Goal: Task Accomplishment & Management: Use online tool/utility

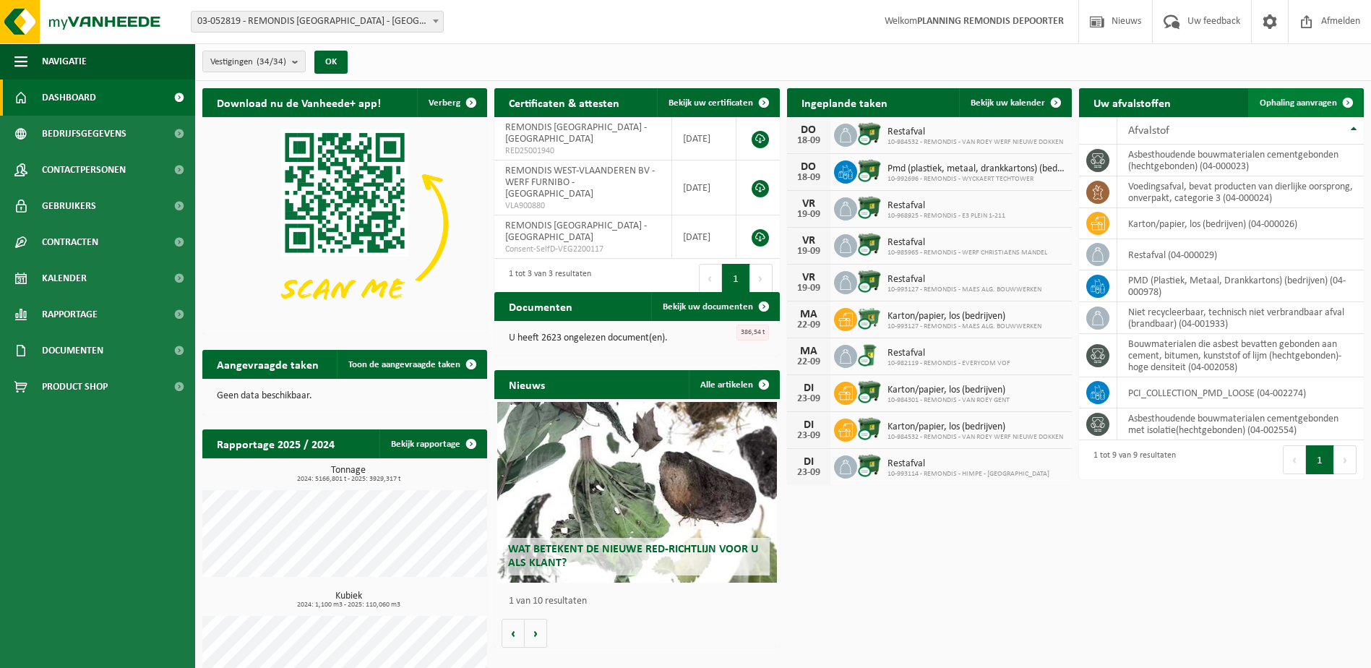
click at [1304, 108] on link "Ophaling aanvragen" at bounding box center [1305, 102] width 114 height 29
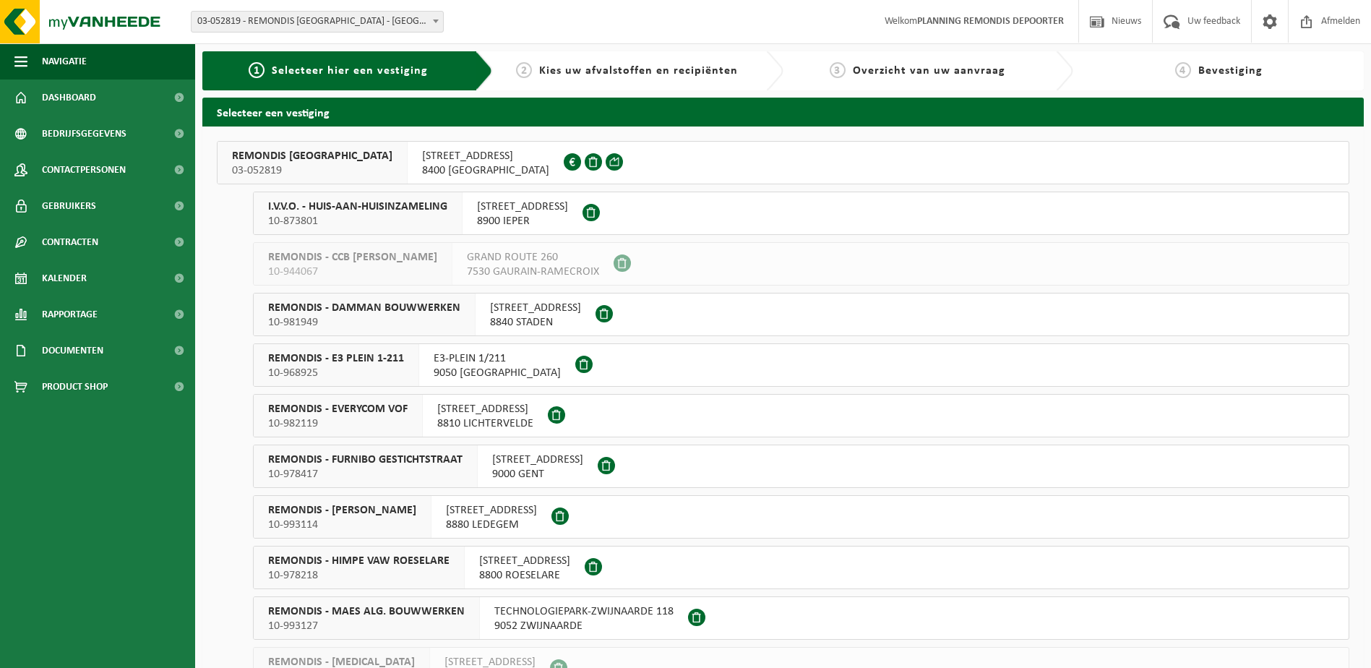
click at [389, 170] on div "REMONDIS WEST-VLAANDEREN 03-052819" at bounding box center [313, 163] width 190 height 42
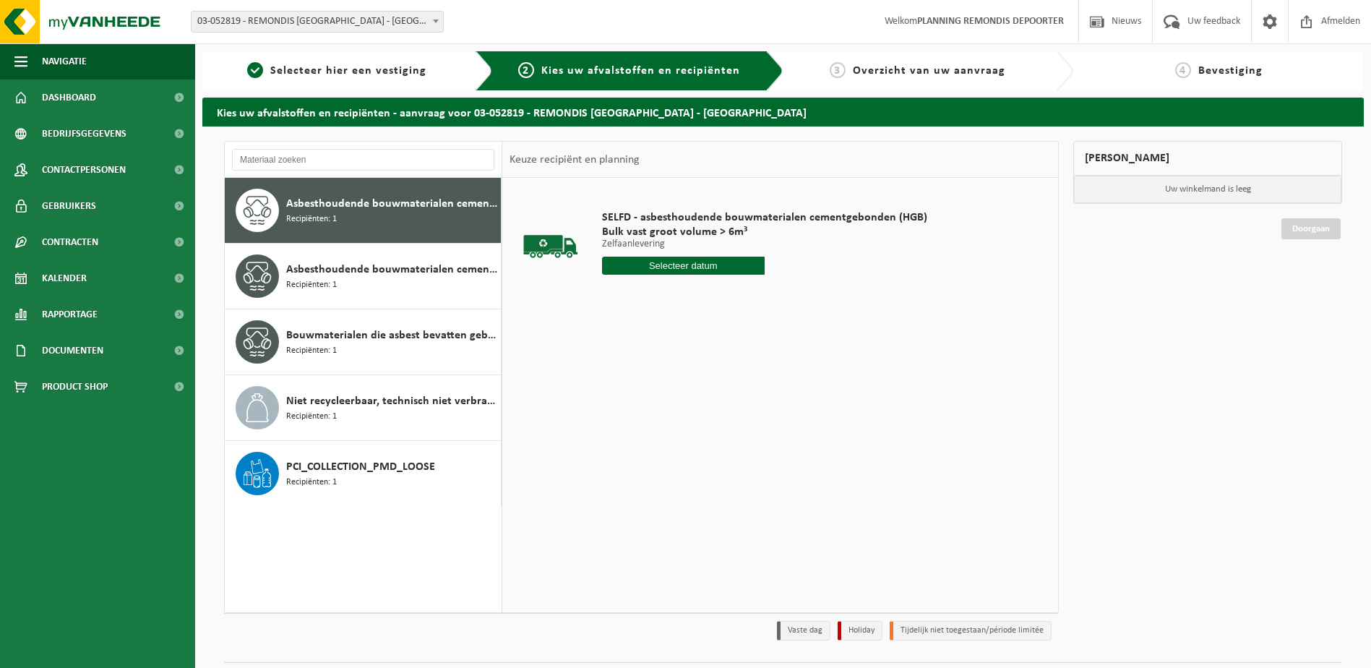
click at [652, 275] on div "SELFD - asbesthoudende bouwmaterialen cementgebonden (HGB) Bulk vast groot volu…" at bounding box center [765, 246] width 340 height 100
click at [652, 273] on input "text" at bounding box center [683, 266] width 163 height 18
click at [692, 398] on div "18" at bounding box center [691, 393] width 25 height 23
type input "Van 2025-09-18"
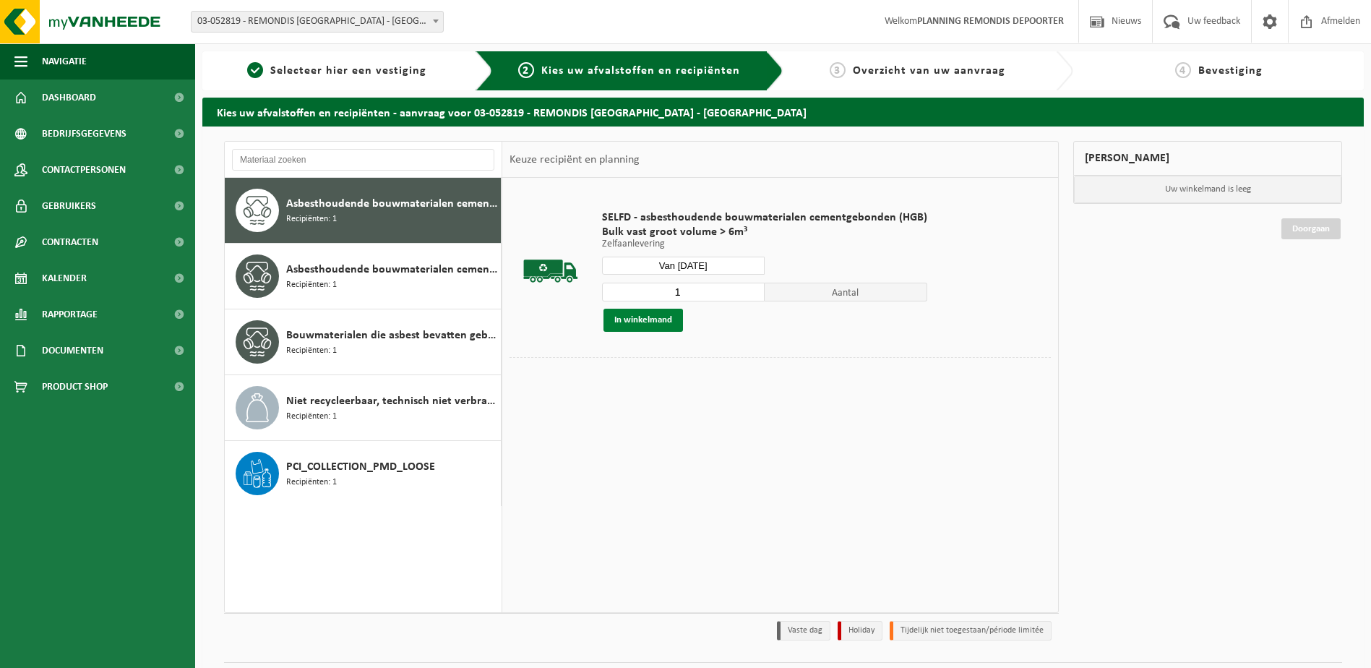
click at [653, 317] on button "In winkelmand" at bounding box center [642, 320] width 79 height 23
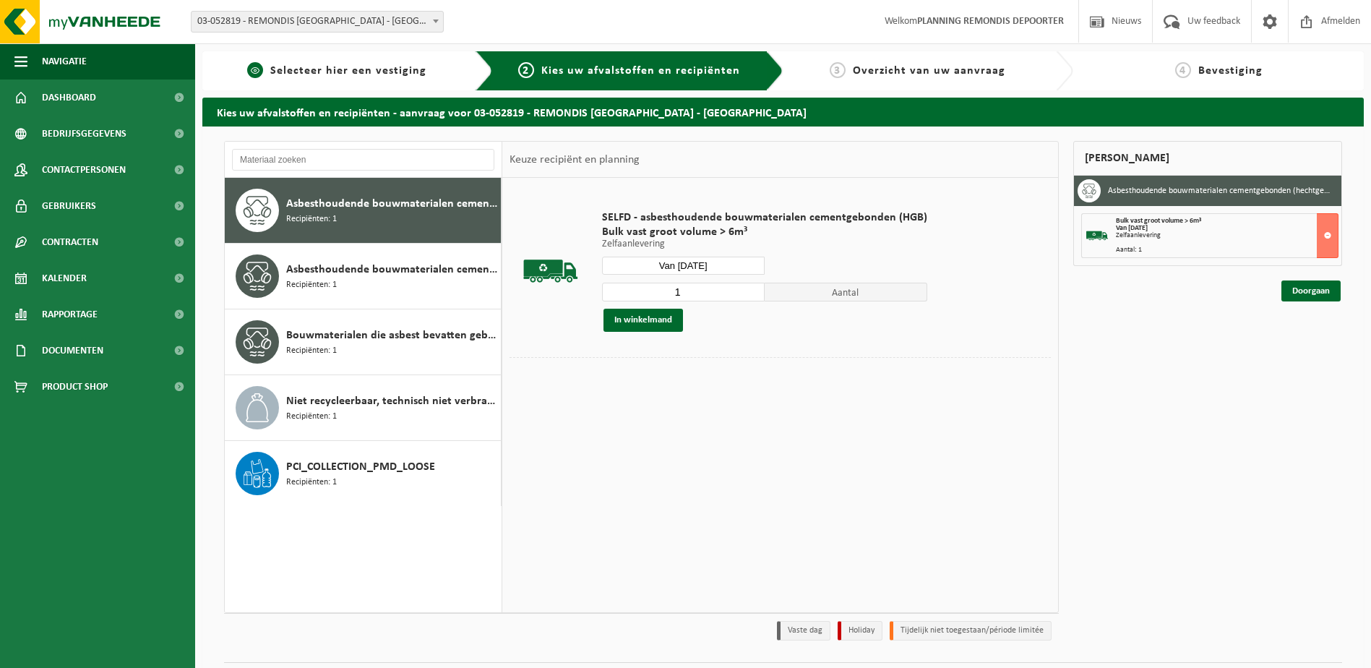
click at [388, 83] on div "1 Selecteer hier een vestiging" at bounding box center [347, 70] width 290 height 39
click at [376, 74] on span "Selecteer hier een vestiging" at bounding box center [348, 71] width 156 height 12
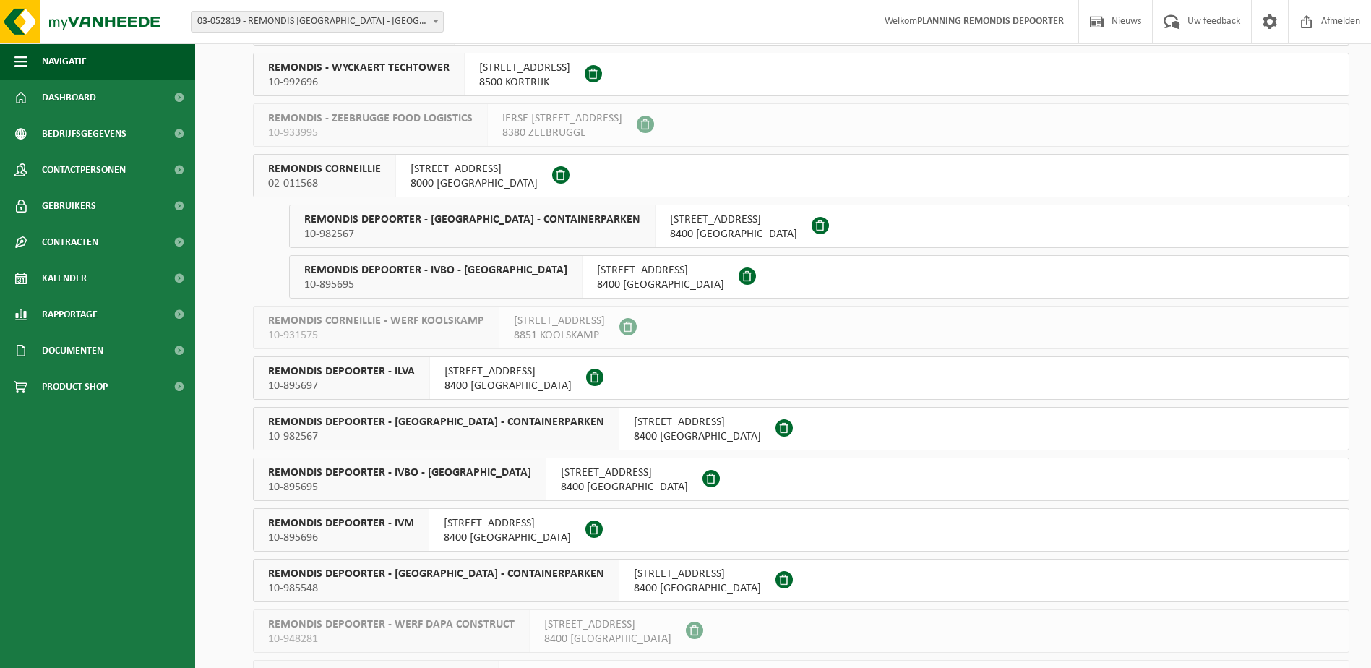
scroll to position [1084, 0]
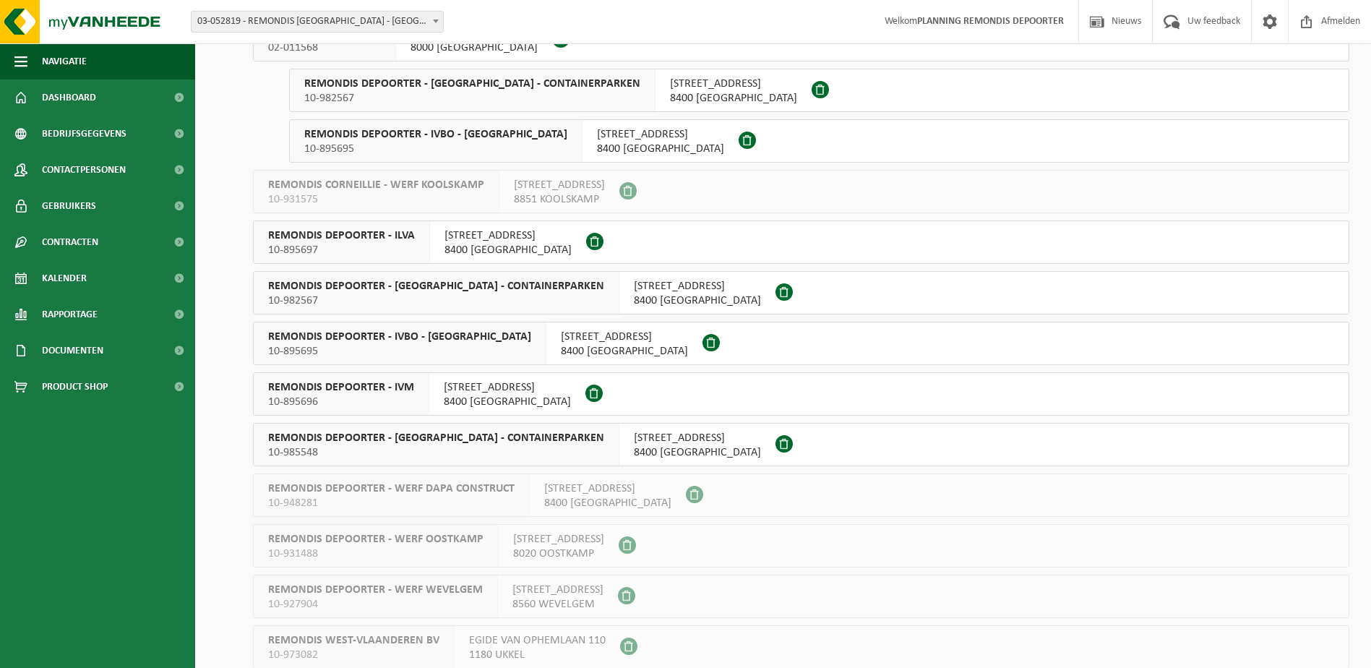
click at [402, 439] on span "REMONDIS DEPOORTER - [GEOGRAPHIC_DATA] - CONTAINERPARKEN" at bounding box center [436, 438] width 336 height 14
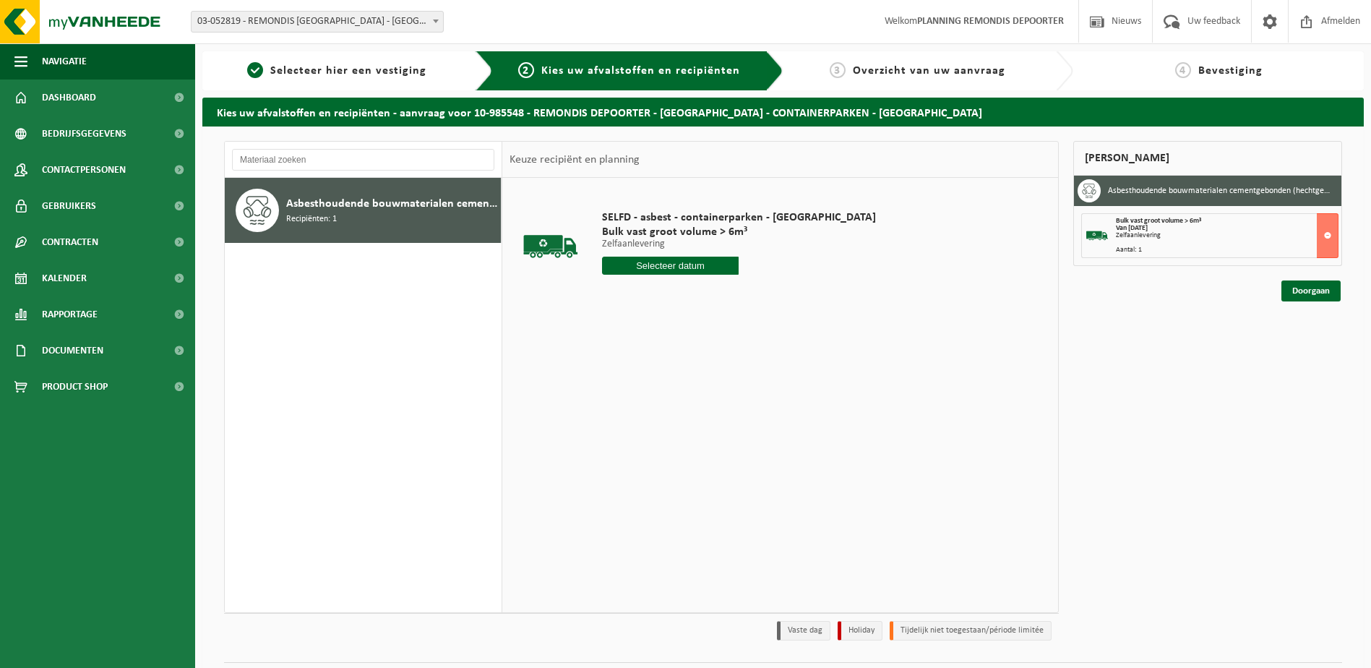
click at [650, 264] on input "text" at bounding box center [670, 266] width 137 height 18
click at [695, 387] on div "18" at bounding box center [691, 393] width 25 height 23
type input "Van 2025-09-18"
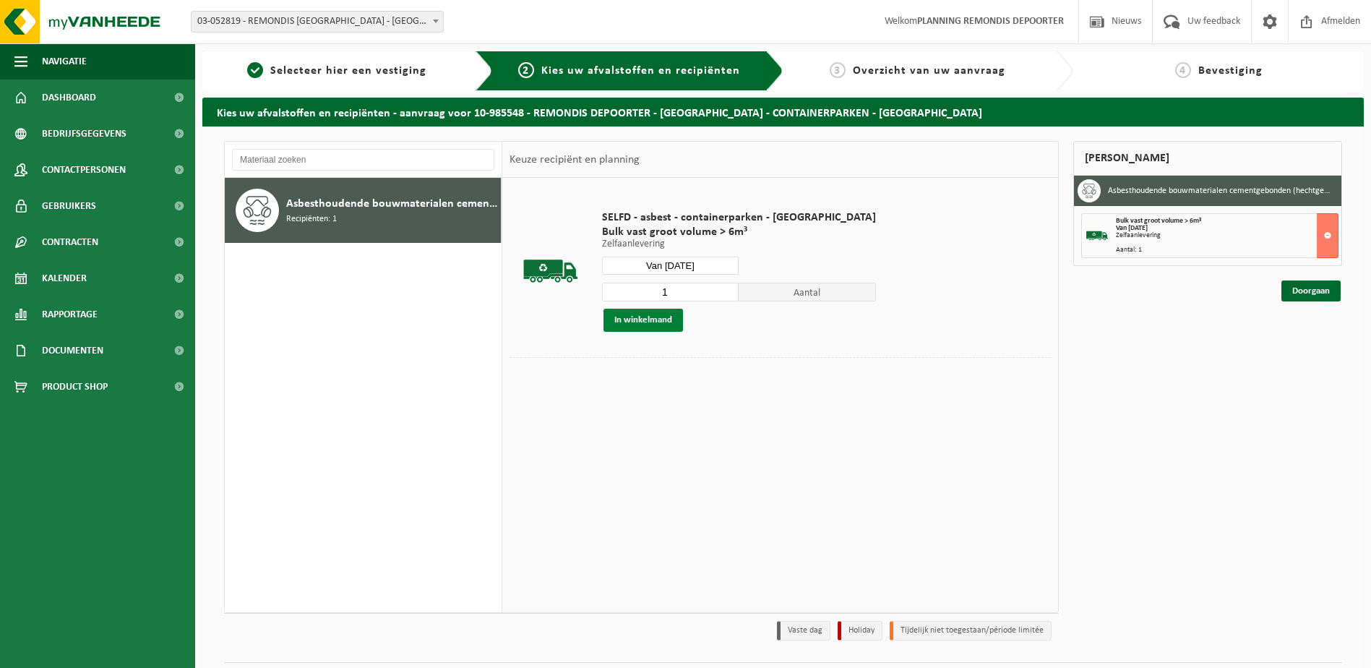
click at [641, 318] on button "In winkelmand" at bounding box center [642, 320] width 79 height 23
click at [1305, 337] on link "Doorgaan" at bounding box center [1310, 342] width 59 height 21
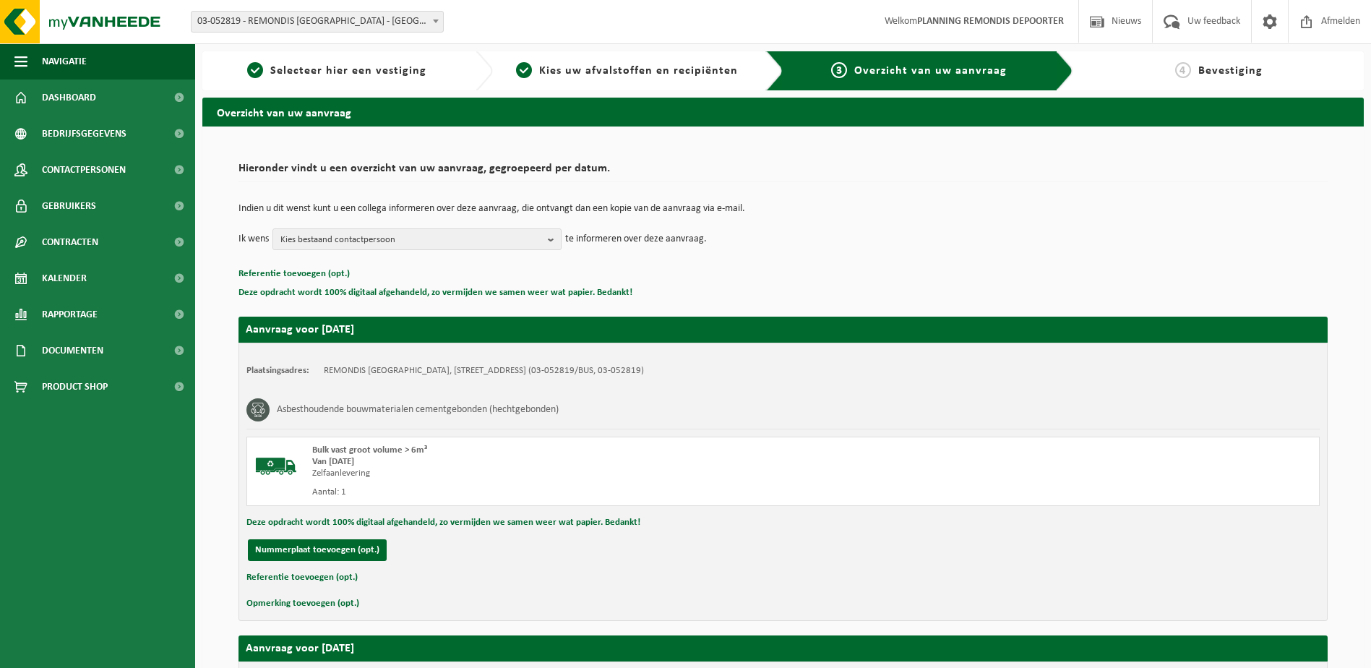
scroll to position [345, 0]
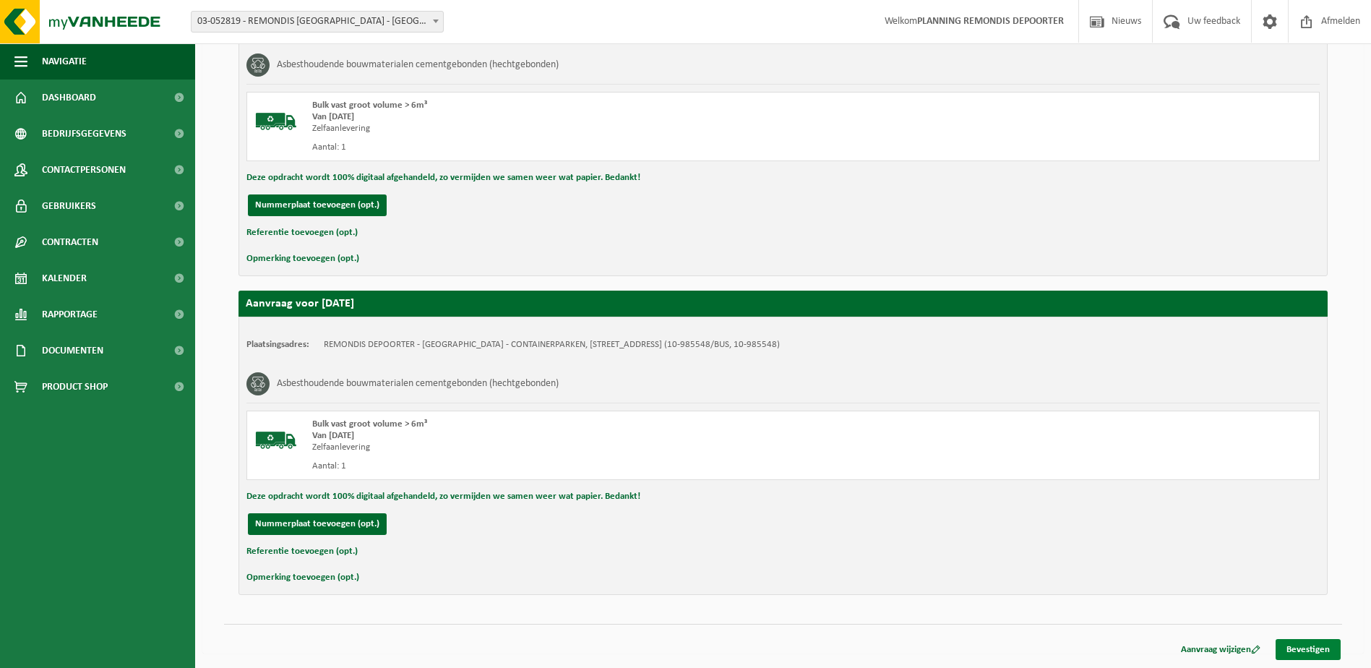
click at [1304, 647] on link "Bevestigen" at bounding box center [1307, 649] width 65 height 21
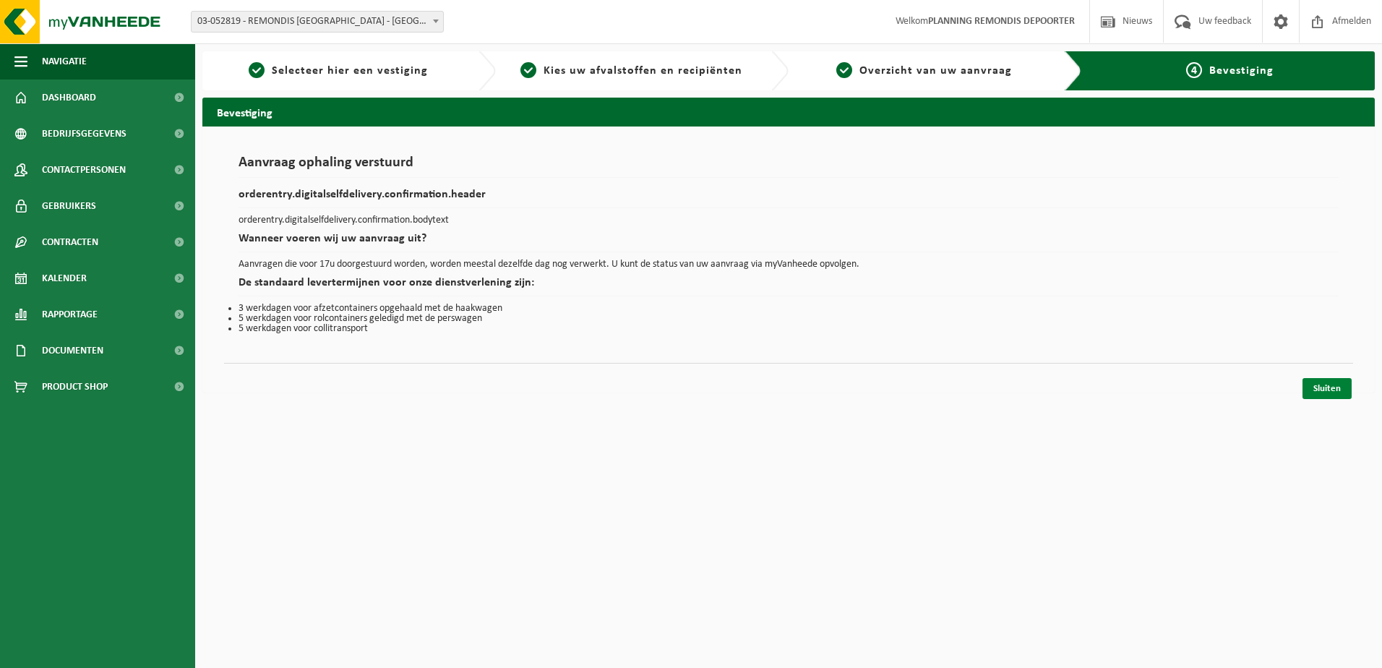
click at [1320, 395] on link "Sluiten" at bounding box center [1326, 388] width 49 height 21
